Goal: Transaction & Acquisition: Purchase product/service

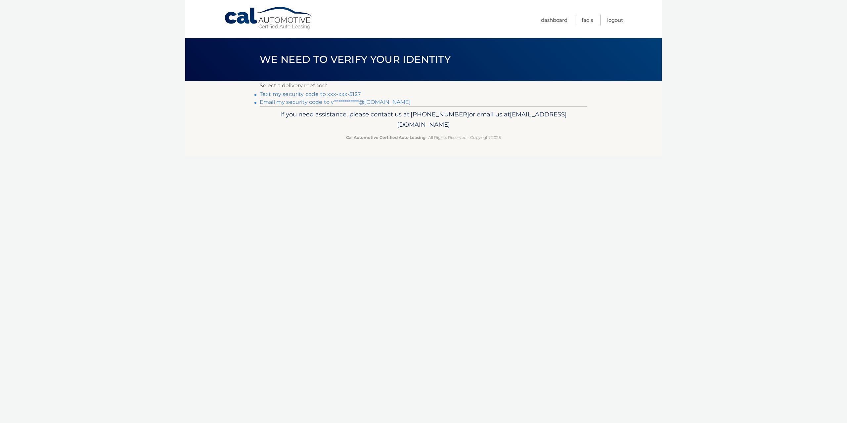
click at [305, 93] on link "Text my security code to xxx-xxx-5127" at bounding box center [310, 94] width 101 height 6
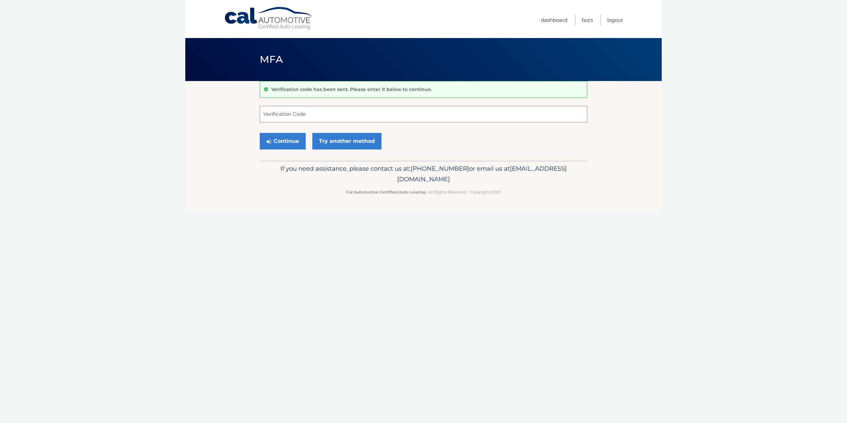
click at [311, 117] on input "Verification Code" at bounding box center [424, 114] width 328 height 17
type input "823423"
click at [260, 133] on button "Continue" at bounding box center [283, 141] width 46 height 17
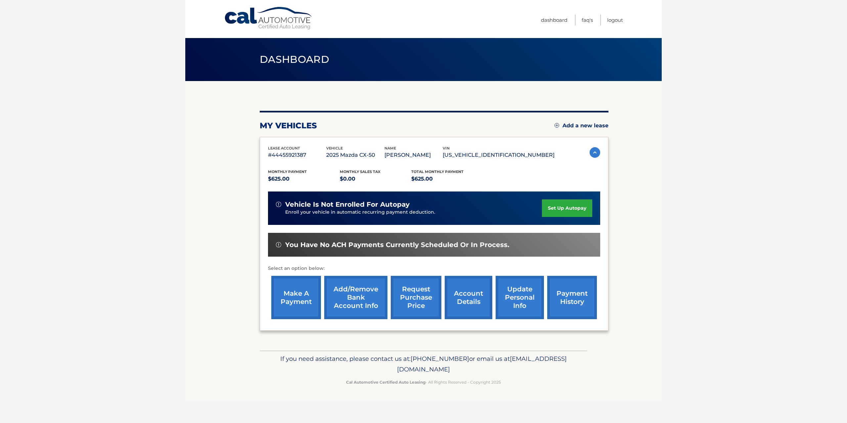
click at [290, 296] on link "make a payment" at bounding box center [296, 297] width 50 height 43
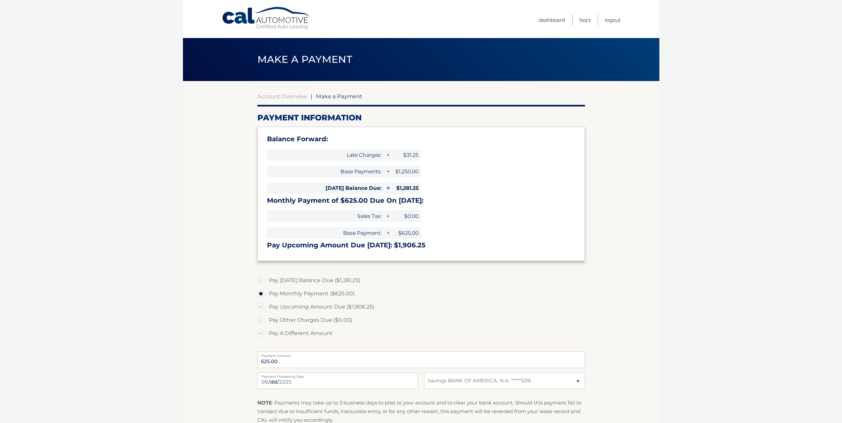
select select "NmQyYjAyNjAtNzEwYi00YzljLWE1MzMtNThhM2E3MjYyZmM0"
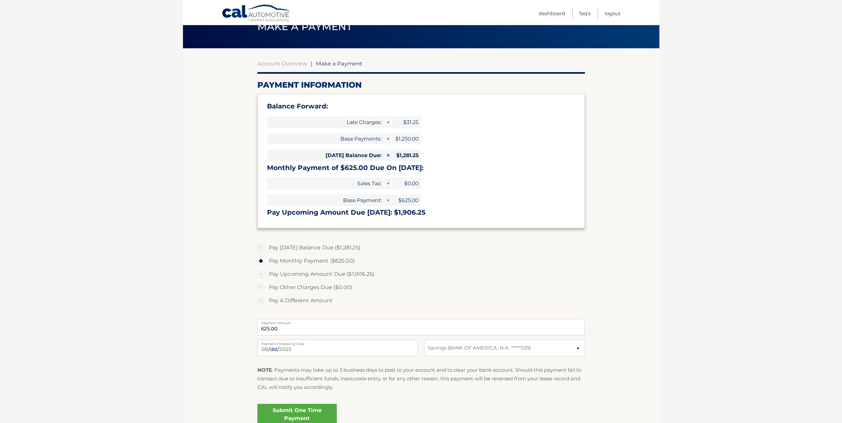
scroll to position [33, 0]
click at [263, 248] on label "Pay Today's Balance Due ($1,281.25)" at bounding box center [421, 247] width 328 height 13
click at [263, 248] on input "Pay Today's Balance Due ($1,281.25)" at bounding box center [263, 246] width 7 height 11
radio input "true"
type input "1281.25"
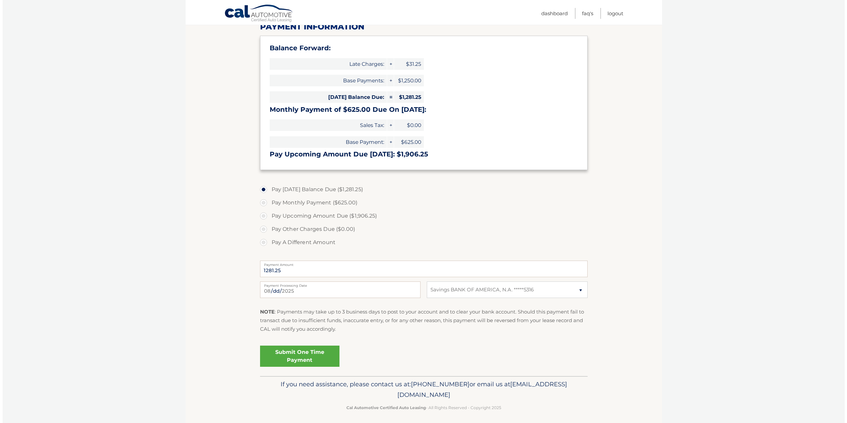
scroll to position [94, 0]
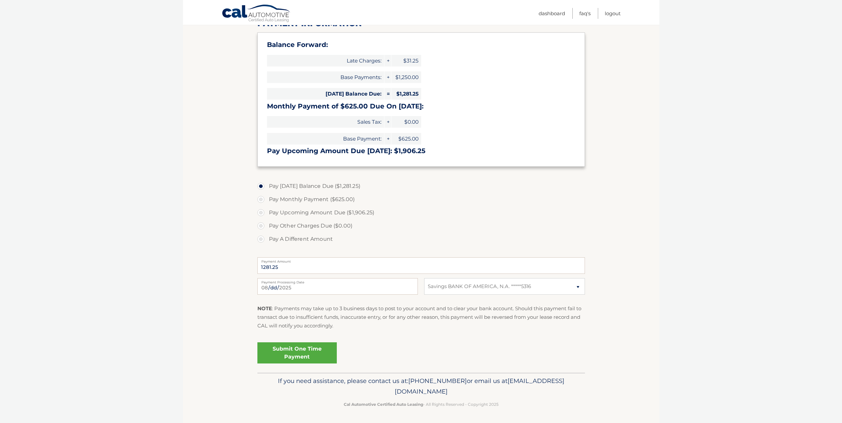
click at [261, 211] on label "Pay Upcoming Amount Due ($1,906.25)" at bounding box center [421, 212] width 328 height 13
click at [261, 211] on input "Pay Upcoming Amount Due ($1,906.25)" at bounding box center [263, 211] width 7 height 11
radio input "true"
type input "1906.25"
click at [320, 352] on link "Submit One Time Payment" at bounding box center [296, 352] width 79 height 21
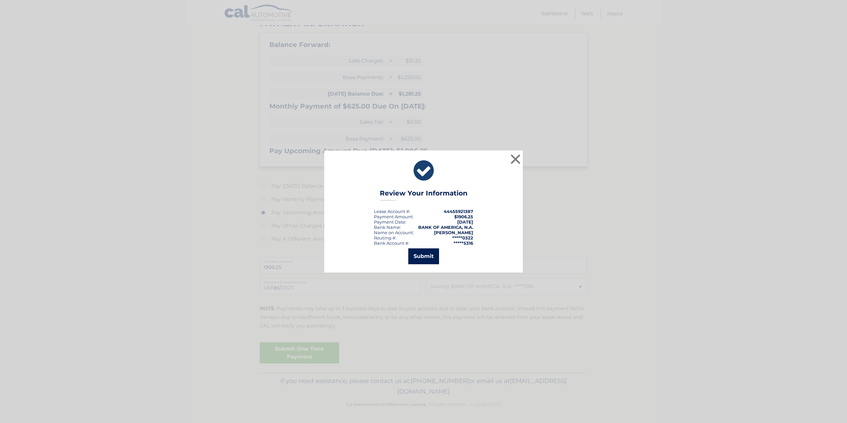
click at [421, 260] on button "Submit" at bounding box center [423, 257] width 31 height 16
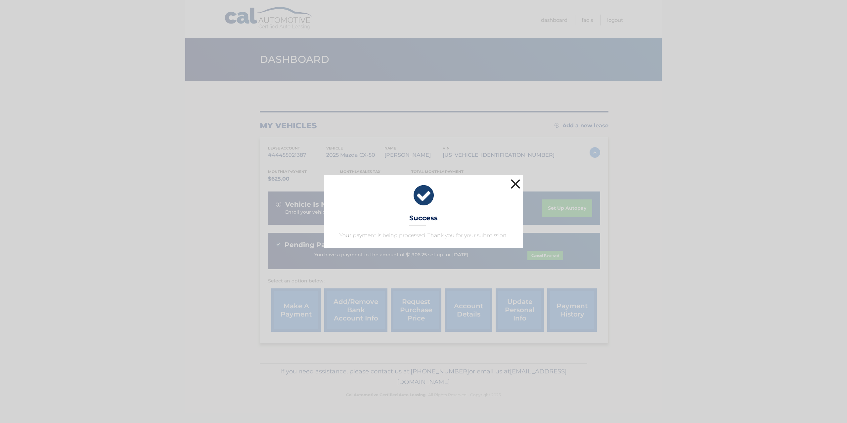
drag, startPoint x: 513, startPoint y: 185, endPoint x: 510, endPoint y: 180, distance: 5.8
click at [511, 181] on button "×" at bounding box center [515, 183] width 13 height 13
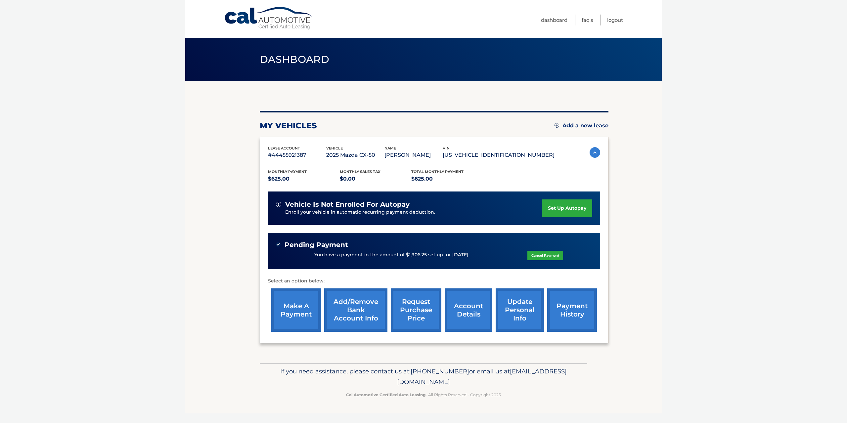
click at [461, 310] on link "account details" at bounding box center [469, 310] width 48 height 43
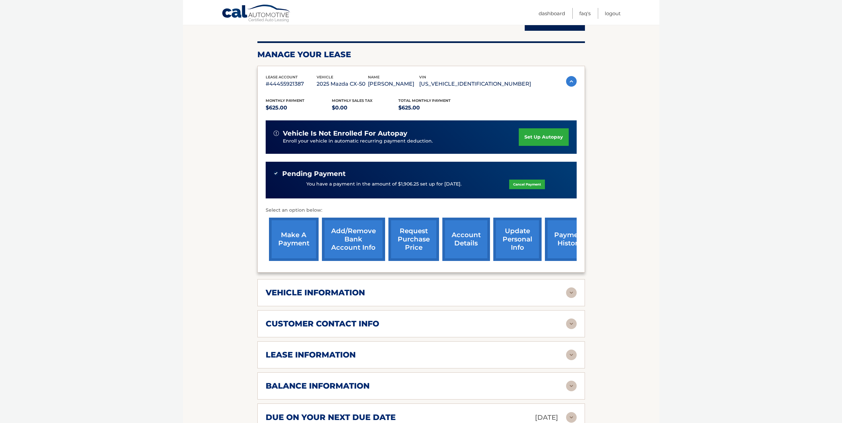
scroll to position [99, 0]
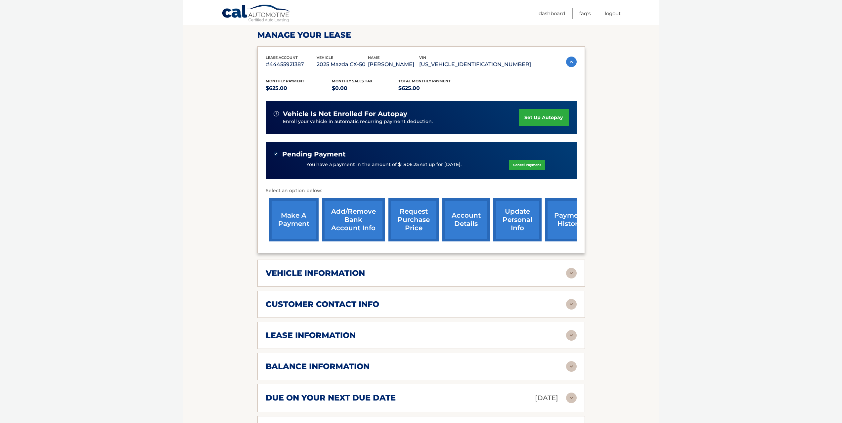
click at [570, 274] on img at bounding box center [571, 273] width 11 height 11
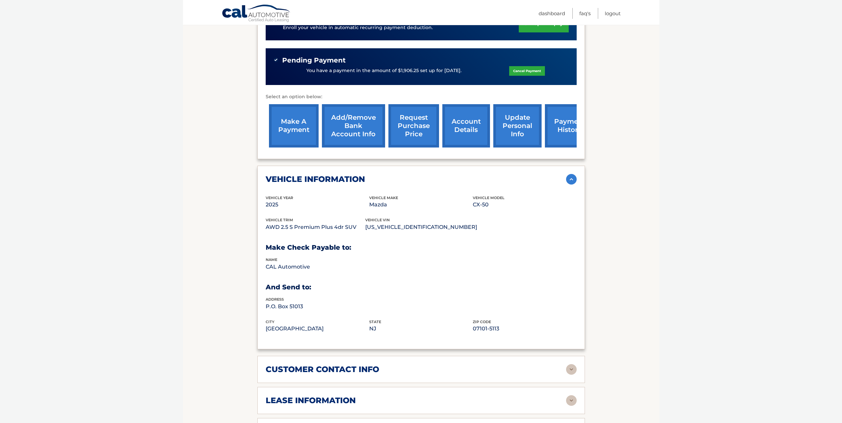
scroll to position [165, 0]
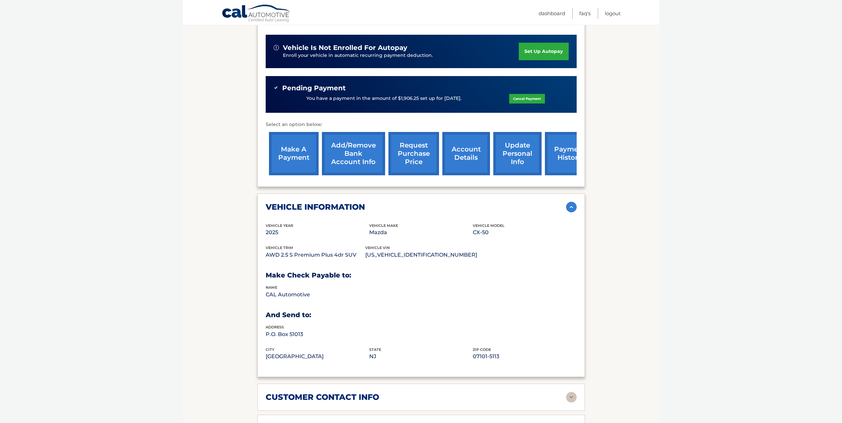
click at [572, 208] on img at bounding box center [571, 207] width 11 height 11
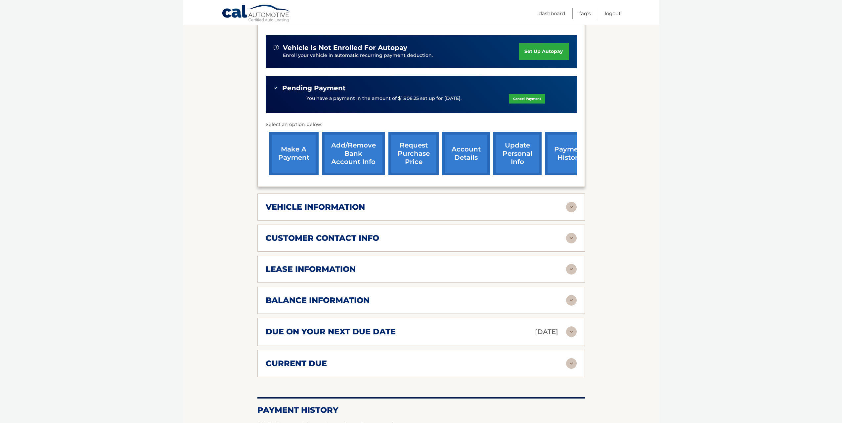
click at [571, 330] on img at bounding box center [571, 332] width 11 height 11
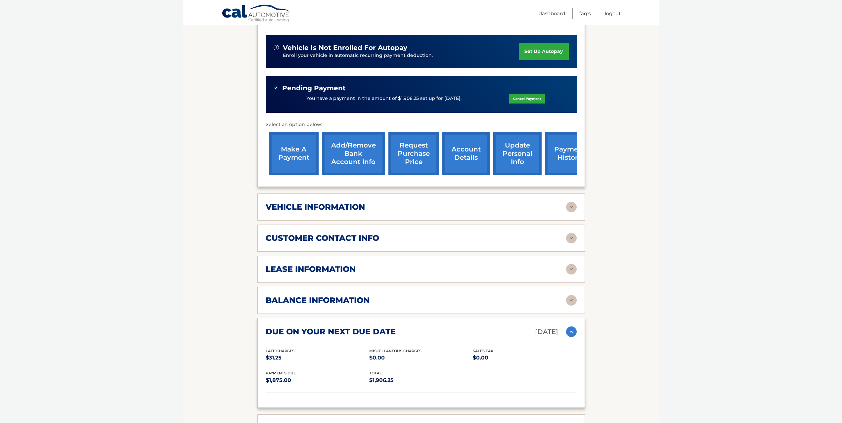
click at [568, 333] on img at bounding box center [571, 332] width 11 height 11
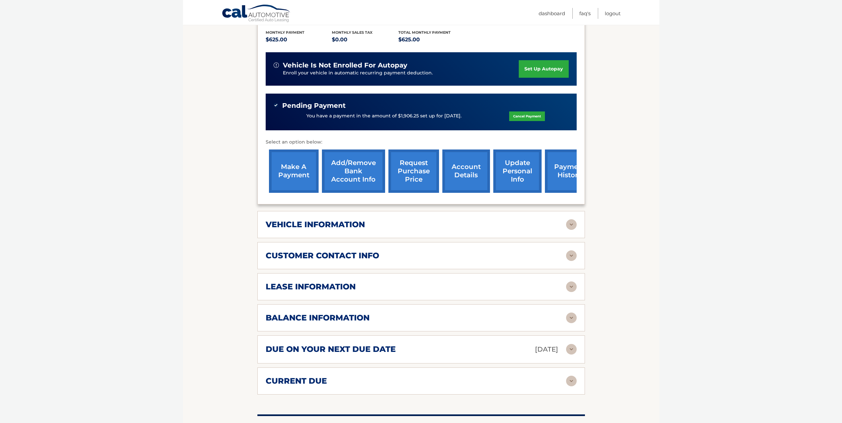
scroll to position [0, 0]
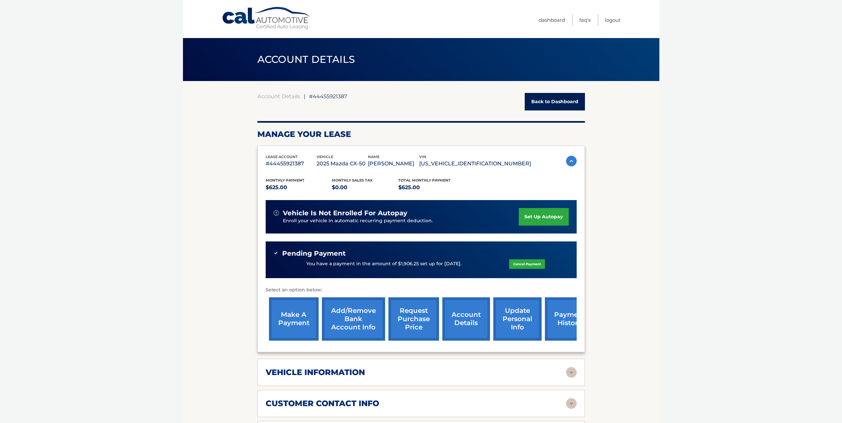
click at [552, 98] on link "Back to Dashboard" at bounding box center [555, 102] width 60 height 18
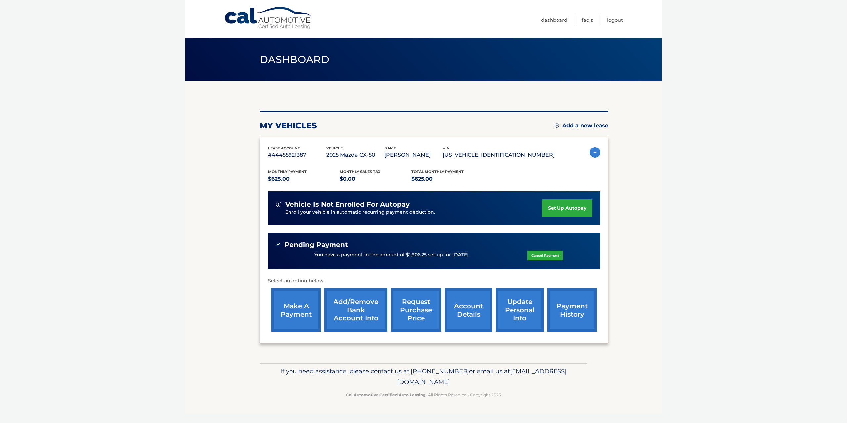
click at [574, 305] on link "payment history" at bounding box center [572, 310] width 50 height 43
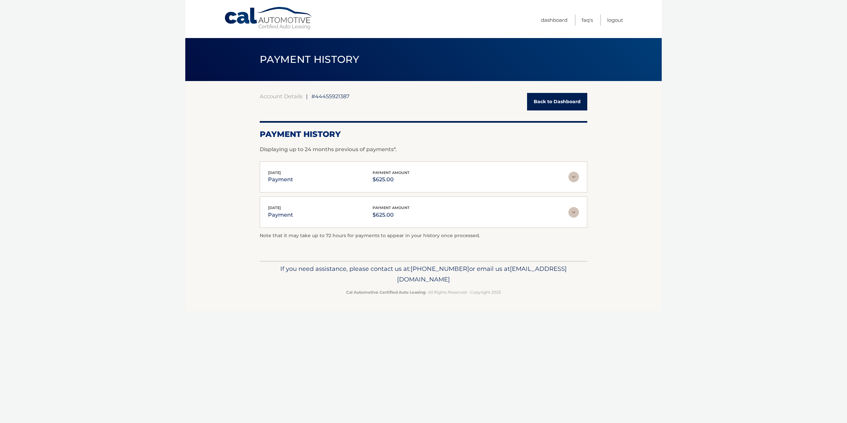
click at [565, 96] on link "Back to Dashboard" at bounding box center [557, 102] width 60 height 18
